Goal: Task Accomplishment & Management: Manage account settings

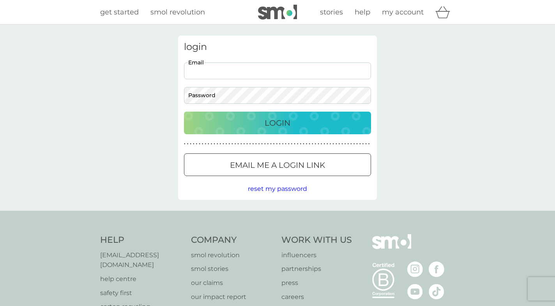
type input "[EMAIL_ADDRESS][DOMAIN_NAME]"
click at [274, 122] on p "Login" at bounding box center [278, 123] width 26 height 12
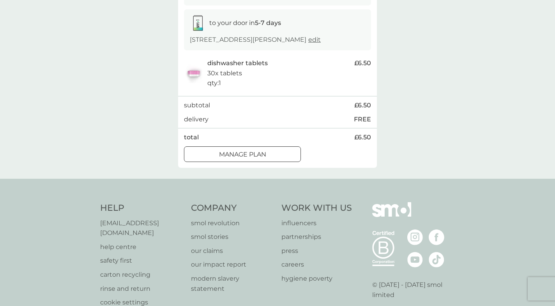
scroll to position [125, 0]
click at [273, 154] on div "Manage plan" at bounding box center [243, 154] width 116 height 10
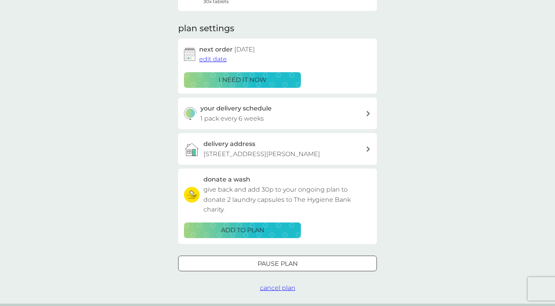
scroll to position [90, 0]
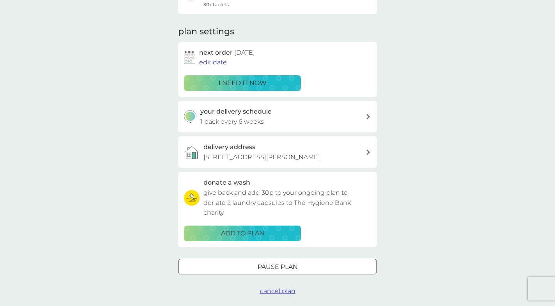
click at [368, 116] on icon at bounding box center [369, 116] width 4 height 5
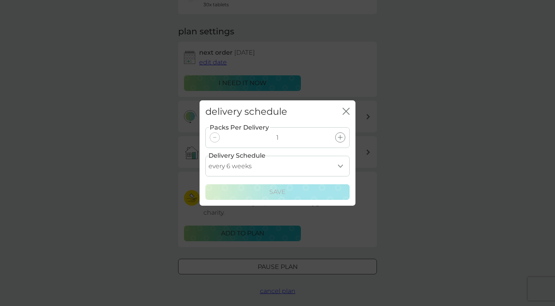
select select "63"
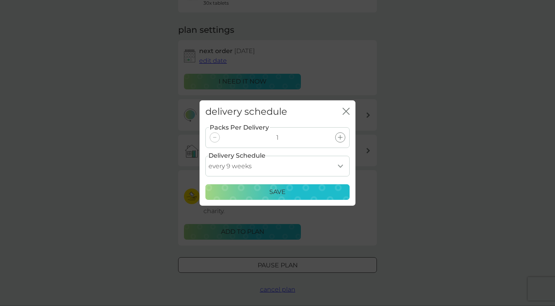
click at [261, 188] on div "Save" at bounding box center [278, 192] width 134 height 10
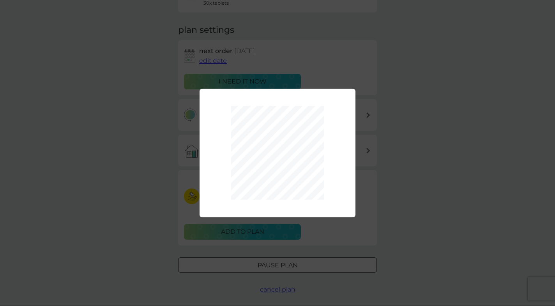
scroll to position [89, 0]
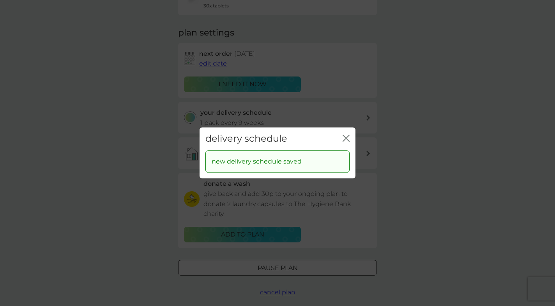
click at [344, 135] on icon "close" at bounding box center [346, 138] width 7 height 7
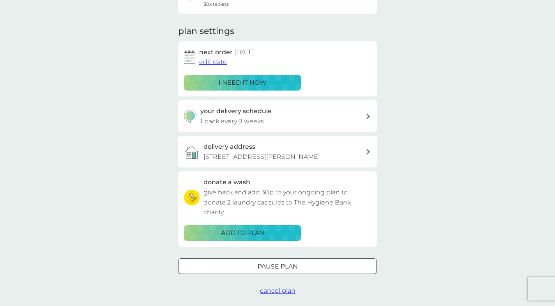
scroll to position [91, 0]
click at [215, 61] on span "edit date" at bounding box center [213, 61] width 28 height 7
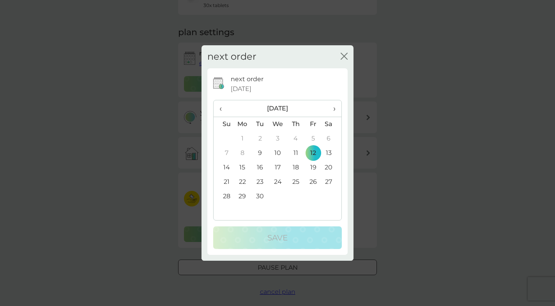
scroll to position [89, 0]
click at [334, 109] on span "›" at bounding box center [332, 108] width 8 height 16
click at [311, 136] on td "3" at bounding box center [314, 138] width 18 height 14
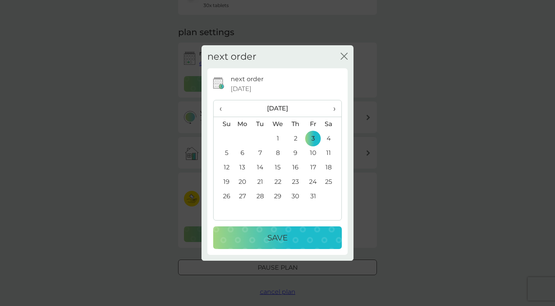
click at [288, 234] on div "Save" at bounding box center [277, 237] width 113 height 12
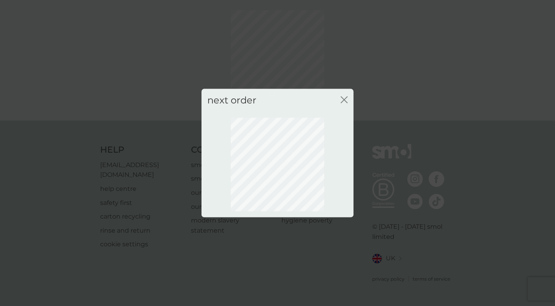
scroll to position [34, 0]
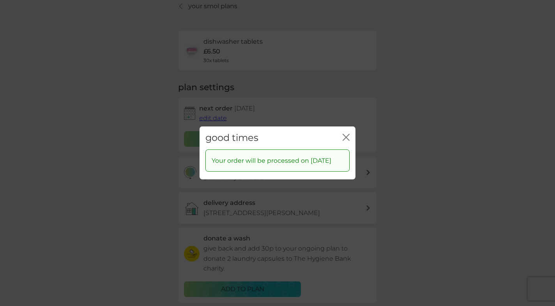
click at [347, 134] on icon "close" at bounding box center [347, 137] width 3 height 6
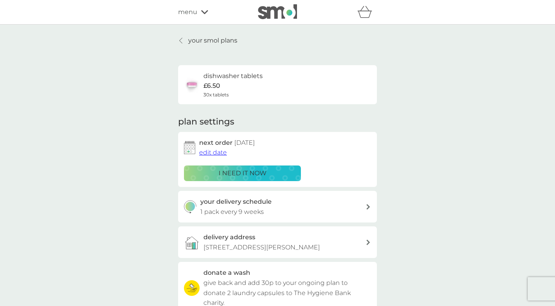
scroll to position [0, 0]
click at [182, 37] on link "your smol plans" at bounding box center [207, 40] width 59 height 10
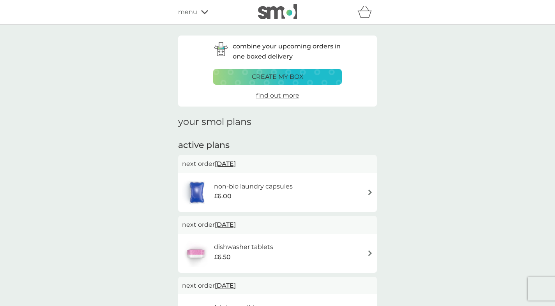
click at [371, 192] on img at bounding box center [370, 192] width 6 height 6
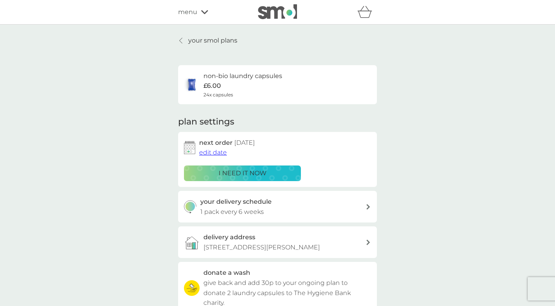
click at [179, 39] on div at bounding box center [181, 40] width 5 height 6
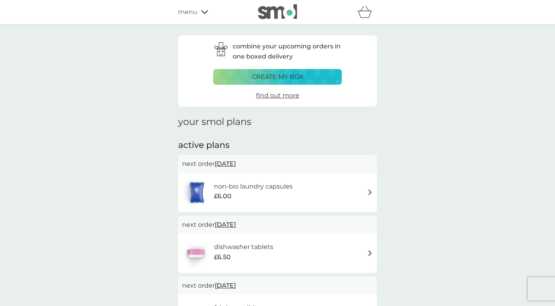
click at [202, 10] on icon at bounding box center [204, 12] width 7 height 5
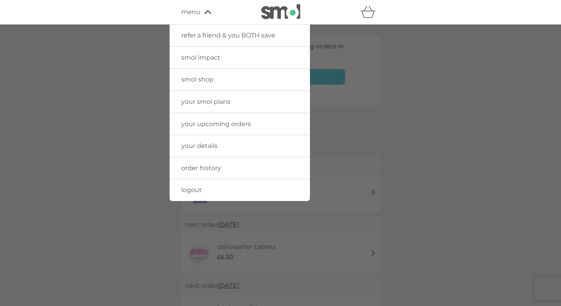
click at [186, 189] on span "logout" at bounding box center [191, 189] width 21 height 7
